Goal: Task Accomplishment & Management: Manage account settings

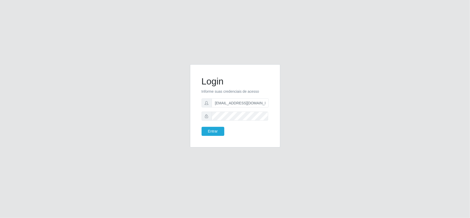
click at [264, 100] on input "[EMAIL_ADDRESS][DOMAIN_NAME]" at bounding box center [239, 102] width 57 height 9
type input "[EMAIL_ADDRESS][DOMAIN_NAME]"
click at [258, 102] on input "[EMAIL_ADDRESS][DOMAIN_NAME]" at bounding box center [239, 102] width 57 height 9
click at [214, 132] on button "Entrar" at bounding box center [212, 131] width 23 height 9
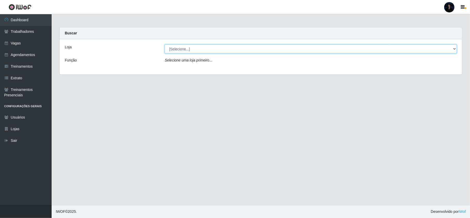
click at [180, 49] on select "[Selecione...] C-[GEOGRAPHIC_DATA]" at bounding box center [311, 48] width 292 height 9
select select "239"
click at [165, 44] on select "[Selecione...] C-[GEOGRAPHIC_DATA]" at bounding box center [311, 48] width 292 height 9
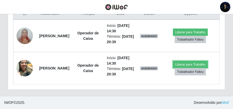
click at [182, 61] on button "Liberar para Trabalho" at bounding box center [190, 64] width 35 height 7
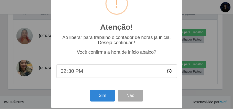
scroll to position [25, 0]
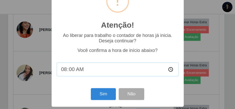
click at [64, 71] on input "08:00" at bounding box center [118, 69] width 122 height 14
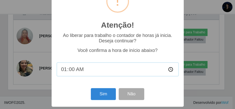
type input "10:00"
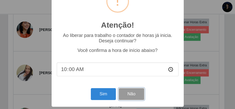
click at [134, 94] on button "Não" at bounding box center [132, 94] width 26 height 12
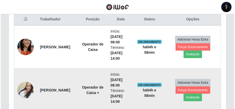
scroll to position [201, 0]
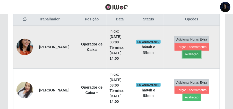
click at [195, 52] on button "Avaliação" at bounding box center [192, 54] width 18 height 7
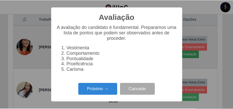
scroll to position [107, 216]
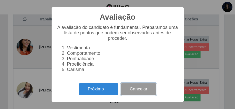
click at [145, 92] on button "Cancelar" at bounding box center [138, 89] width 35 height 12
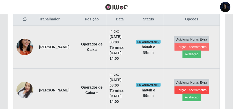
scroll to position [107, 218]
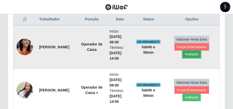
click at [191, 54] on button "Avaliação" at bounding box center [192, 54] width 18 height 7
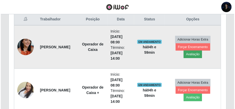
scroll to position [107, 216]
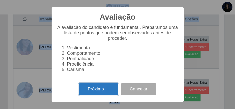
click at [95, 92] on button "Próximo →" at bounding box center [98, 89] width 39 height 12
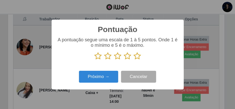
click at [127, 58] on icon at bounding box center [127, 56] width 7 height 8
click at [124, 60] on input "radio" at bounding box center [124, 60] width 0 height 0
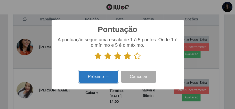
click at [94, 75] on button "Próximo →" at bounding box center [98, 77] width 39 height 12
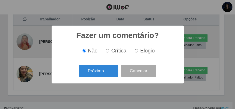
click at [137, 52] on input "Elogio" at bounding box center [136, 50] width 3 height 3
radio input "true"
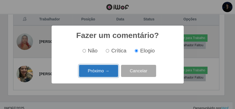
click at [102, 72] on button "Próximo →" at bounding box center [98, 71] width 39 height 12
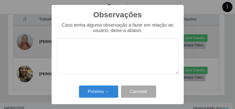
click at [103, 54] on textarea at bounding box center [118, 55] width 122 height 35
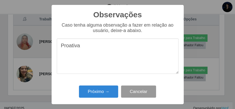
type textarea "Proativa"
click at [141, 89] on button "Cancelar" at bounding box center [138, 91] width 35 height 12
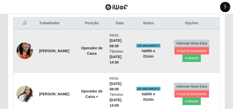
scroll to position [201, 0]
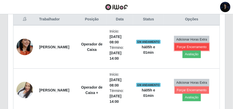
click at [201, 45] on button "Forçar Encerramento" at bounding box center [192, 46] width 35 height 7
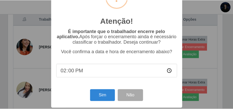
scroll to position [31, 0]
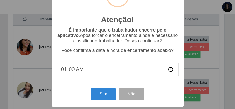
type input "10:00"
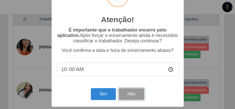
click at [127, 96] on button "Não" at bounding box center [132, 94] width 26 height 12
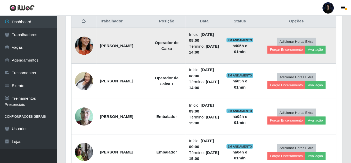
scroll to position [107, 283]
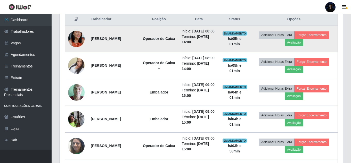
drag, startPoint x: 91, startPoint y: 39, endPoint x: 106, endPoint y: 44, distance: 16.3
click at [106, 44] on td "[PERSON_NAME]" at bounding box center [114, 38] width 52 height 27
copy strong "[PERSON_NAME]"
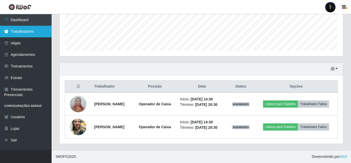
click at [29, 30] on link "Trabalhadores" at bounding box center [26, 32] width 52 height 12
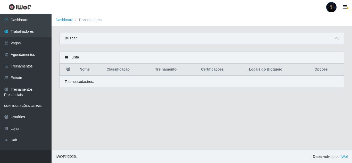
click at [335, 38] on span at bounding box center [337, 39] width 6 height 6
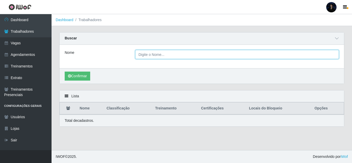
click at [193, 53] on input "Nome" at bounding box center [237, 54] width 204 height 9
paste input "[PERSON_NAME]"
type input "[PERSON_NAME]"
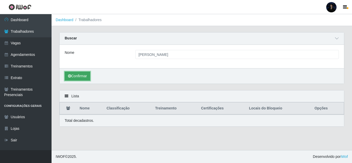
click at [70, 78] on icon "submit" at bounding box center [69, 76] width 3 height 4
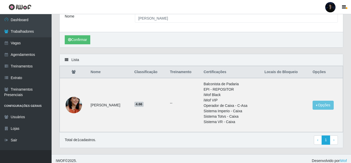
scroll to position [41, 0]
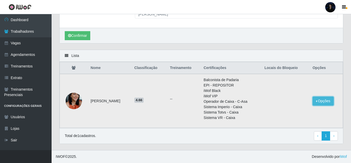
click at [325, 101] on button "Opções" at bounding box center [323, 101] width 21 height 9
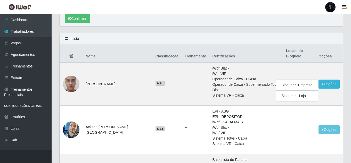
scroll to position [67, 0]
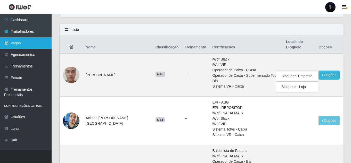
click at [15, 46] on link "Vagas" at bounding box center [26, 43] width 52 height 12
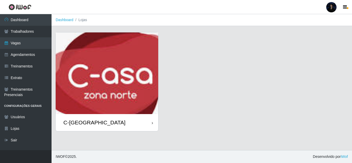
click at [148, 121] on div "C-[GEOGRAPHIC_DATA]" at bounding box center [107, 122] width 103 height 17
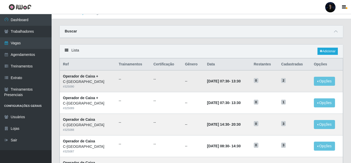
scroll to position [52, 0]
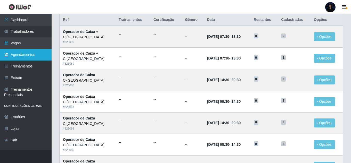
click at [12, 55] on link "Agendamentos" at bounding box center [26, 55] width 52 height 12
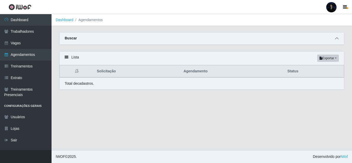
click at [337, 37] on icon at bounding box center [337, 39] width 4 height 4
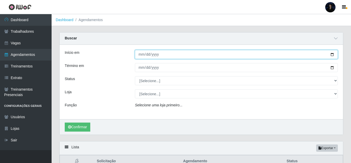
click at [332, 54] on input "Início em" at bounding box center [236, 54] width 203 height 9
type input "2025-08-23"
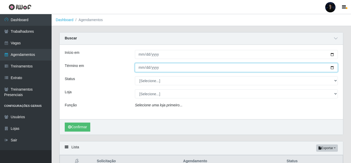
click at [333, 68] on input "Término em" at bounding box center [236, 67] width 203 height 9
type input "2025-08-23"
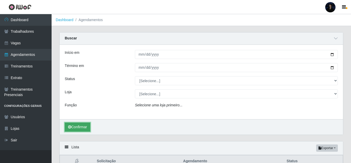
click at [76, 126] on button "Confirmar" at bounding box center [78, 127] width 26 height 9
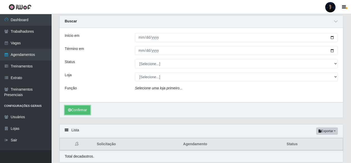
scroll to position [36, 0]
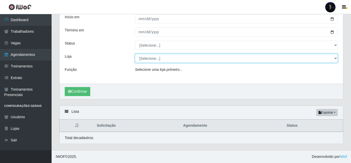
click at [169, 58] on select "[Selecione...] C-[GEOGRAPHIC_DATA]" at bounding box center [236, 58] width 203 height 9
select select "239"
click at [135, 54] on select "[Selecione...] C-[GEOGRAPHIC_DATA]" at bounding box center [236, 58] width 203 height 9
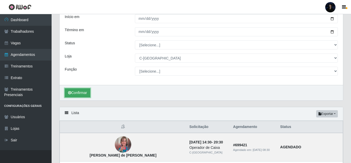
click at [69, 93] on icon "submit" at bounding box center [69, 93] width 3 height 4
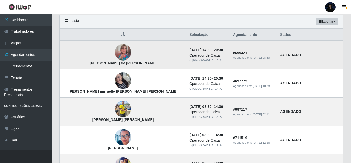
scroll to position [141, 0]
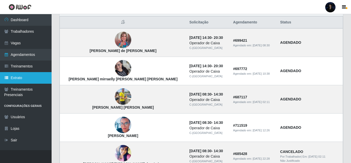
click at [12, 75] on link "Extrato" at bounding box center [26, 78] width 52 height 12
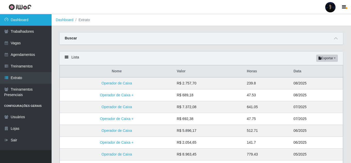
click at [15, 18] on link "Dashboard" at bounding box center [26, 20] width 52 height 12
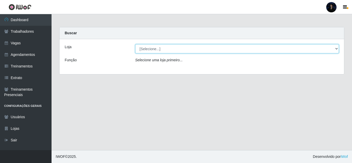
click at [191, 46] on select "[Selecione...] C-[GEOGRAPHIC_DATA]" at bounding box center [237, 48] width 204 height 9
select select "239"
click at [135, 44] on select "[Selecione...] C-[GEOGRAPHIC_DATA]" at bounding box center [237, 48] width 204 height 9
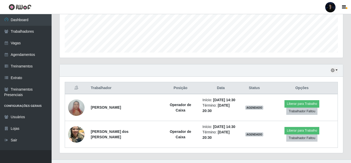
scroll to position [133, 0]
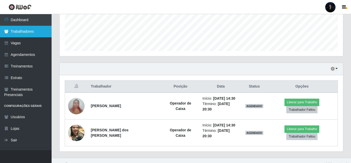
click at [27, 32] on link "Trabalhadores" at bounding box center [26, 32] width 52 height 12
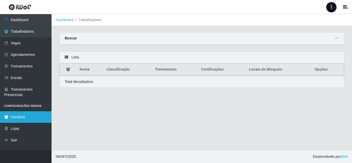
click at [20, 115] on link "Usuários" at bounding box center [26, 117] width 52 height 12
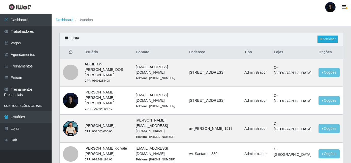
click at [333, 8] on div at bounding box center [330, 7] width 10 height 10
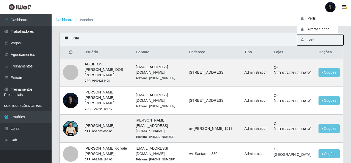
click at [305, 41] on button "Sair" at bounding box center [320, 40] width 46 height 11
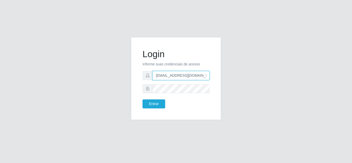
click at [199, 74] on input "[EMAIL_ADDRESS][DOMAIN_NAME]" at bounding box center [181, 75] width 57 height 9
drag, startPoint x: 204, startPoint y: 76, endPoint x: 180, endPoint y: 76, distance: 24.0
click at [180, 76] on input "[EMAIL_ADDRESS][DOMAIN_NAME]" at bounding box center [181, 75] width 57 height 9
type input "anacarina390@cortefacil.com"
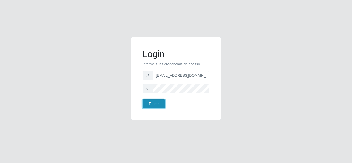
click at [151, 103] on button "Entrar" at bounding box center [154, 104] width 23 height 9
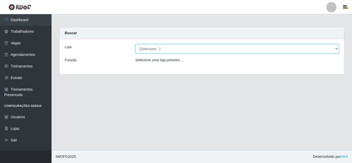
click at [169, 47] on select "[Selecione...] Corte Fácil - Unidade Emaús Corte Fácil - Unidade Planalto" at bounding box center [237, 48] width 204 height 9
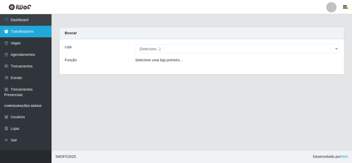
click at [16, 32] on link "Trabalhadores" at bounding box center [26, 32] width 52 height 12
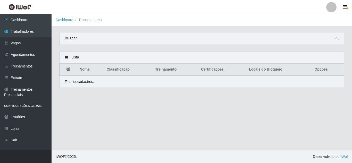
click at [338, 38] on icon at bounding box center [337, 39] width 4 height 4
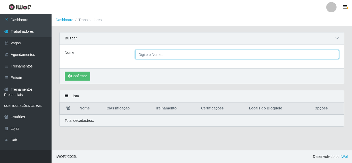
click at [162, 54] on input "Nome" at bounding box center [237, 54] width 204 height 9
type input "a"
type input "gabriel da silva queiroz"
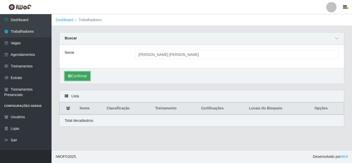
click at [83, 77] on button "Confirmar" at bounding box center [78, 76] width 26 height 9
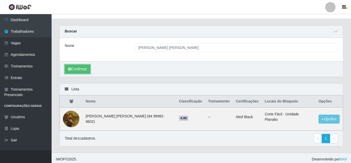
scroll to position [10, 0]
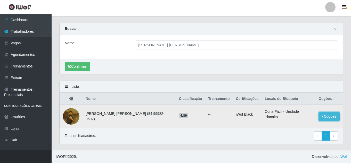
click at [331, 116] on button "Opções" at bounding box center [328, 116] width 21 height 9
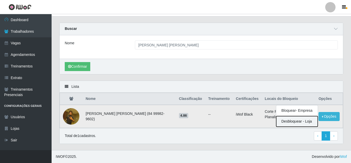
click at [292, 124] on button "Desbloquear - Loja" at bounding box center [297, 121] width 42 height 11
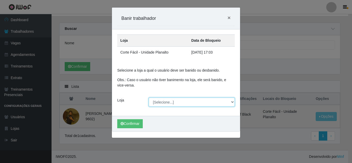
click at [159, 101] on select "[Selecione...] Corte Fácil - Unidade Emaús Corte Fácil - Unidade Planalto" at bounding box center [192, 102] width 86 height 9
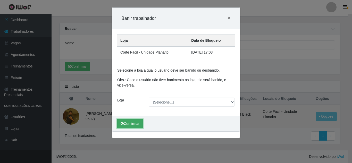
click at [128, 126] on button "Confirmar" at bounding box center [130, 123] width 26 height 9
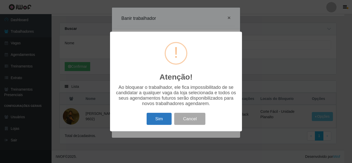
click at [160, 121] on button "Sim" at bounding box center [159, 119] width 25 height 12
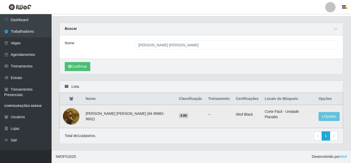
scroll to position [0, 0]
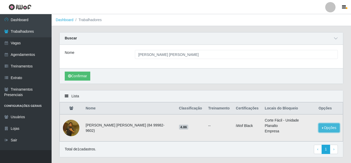
click at [323, 126] on button "Opções" at bounding box center [328, 128] width 21 height 9
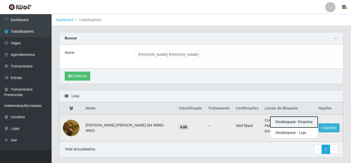
click at [293, 121] on button "Desbloquear - Empresa" at bounding box center [293, 122] width 47 height 11
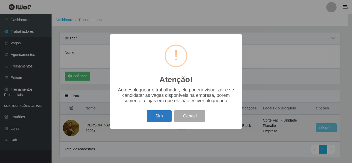
click at [163, 118] on button "Sim" at bounding box center [159, 116] width 25 height 12
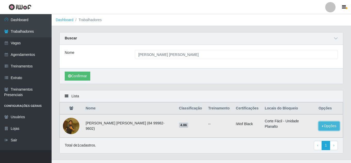
click at [323, 127] on button "Opções" at bounding box center [328, 126] width 21 height 9
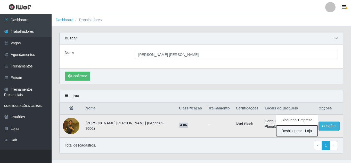
click at [292, 131] on button "Desbloquear - Loja" at bounding box center [297, 131] width 42 height 11
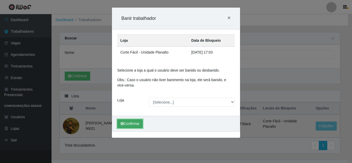
click at [141, 122] on button "Confirmar" at bounding box center [130, 123] width 26 height 9
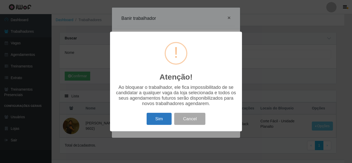
click at [167, 122] on button "Sim" at bounding box center [159, 119] width 25 height 12
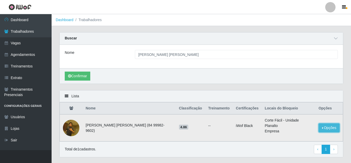
click at [325, 128] on button "Opções" at bounding box center [328, 128] width 21 height 9
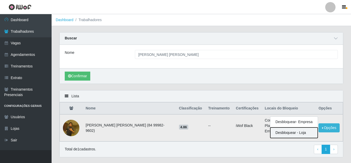
click at [296, 130] on button "Desbloquear - Loja" at bounding box center [293, 133] width 47 height 11
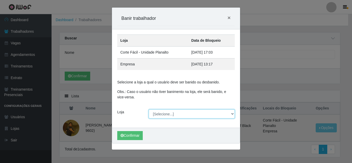
click at [158, 117] on select "[Selecione...] Corte Fácil - Unidade Emaús Corte Fácil - Unidade Planalto" at bounding box center [192, 114] width 86 height 9
select select "202"
click at [149, 110] on select "[Selecione...] Corte Fácil - Unidade Emaús Corte Fácil - Unidade Planalto" at bounding box center [192, 114] width 86 height 9
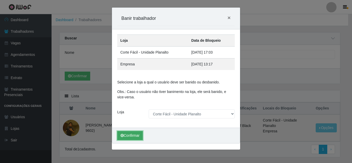
click at [130, 137] on button "Confirmar" at bounding box center [130, 135] width 26 height 9
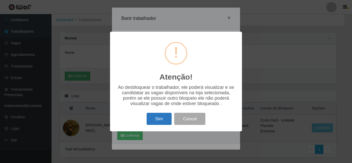
click at [166, 118] on button "Sim" at bounding box center [159, 119] width 25 height 12
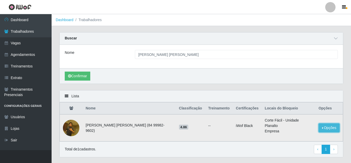
click at [321, 127] on button "Opções" at bounding box center [328, 128] width 21 height 9
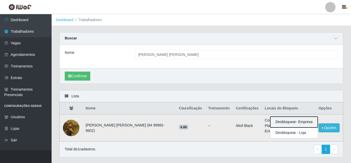
click at [289, 123] on button "Desbloquear - Empresa" at bounding box center [293, 122] width 47 height 11
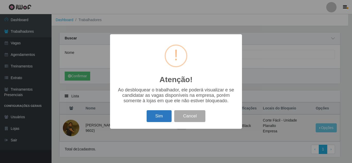
click at [161, 115] on button "Sim" at bounding box center [159, 116] width 25 height 12
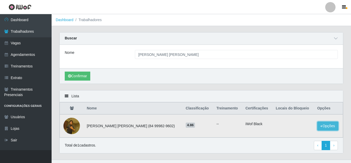
click at [327, 127] on button "Opções" at bounding box center [327, 126] width 21 height 9
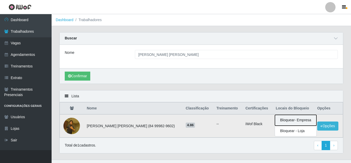
click at [292, 123] on button "Bloquear - Empresa" at bounding box center [296, 120] width 42 height 11
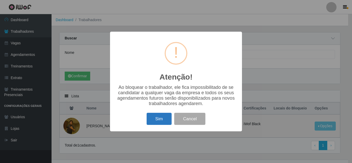
click at [160, 122] on button "Sim" at bounding box center [159, 119] width 25 height 12
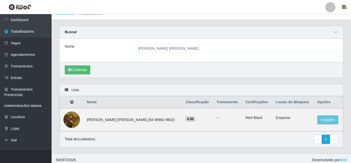
scroll to position [10, 0]
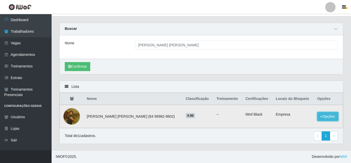
click at [329, 114] on button "Opções" at bounding box center [327, 116] width 21 height 9
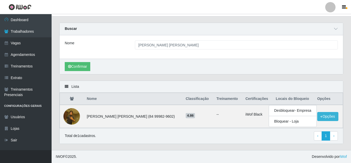
click at [281, 80] on div "Carregando... Buscar Nome gabriel da silva queiroz Confirmar" at bounding box center [201, 52] width 292 height 58
